Goal: Register for event/course

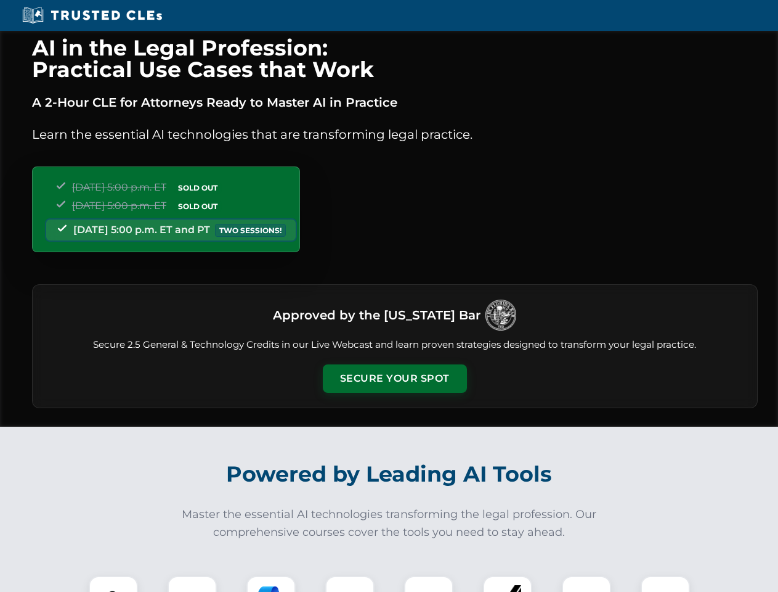
click at [394, 378] on button "Secure Your Spot" at bounding box center [395, 378] width 144 height 28
click at [113, 584] on img at bounding box center [114, 600] width 36 height 36
